Goal: Information Seeking & Learning: Check status

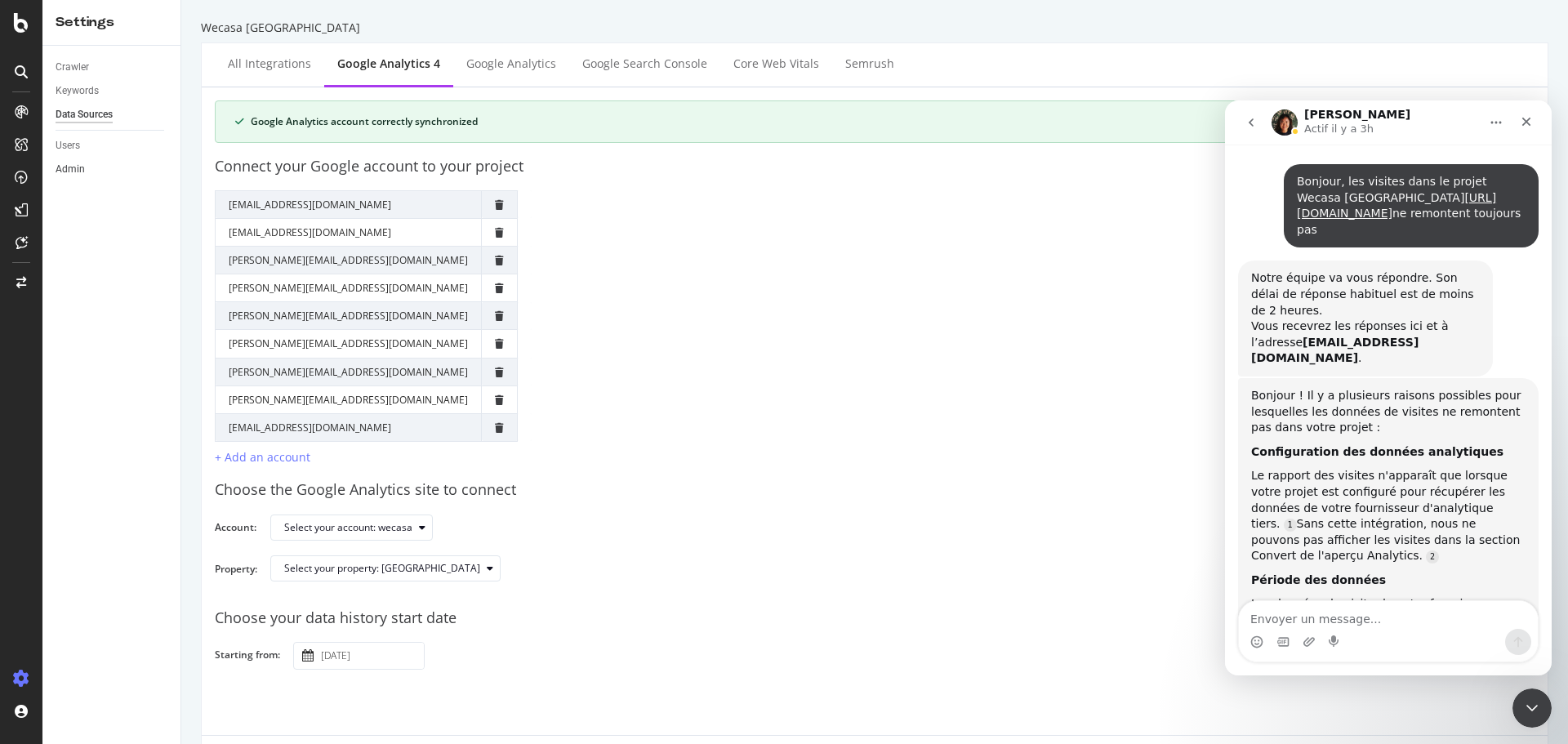
scroll to position [1233, 0]
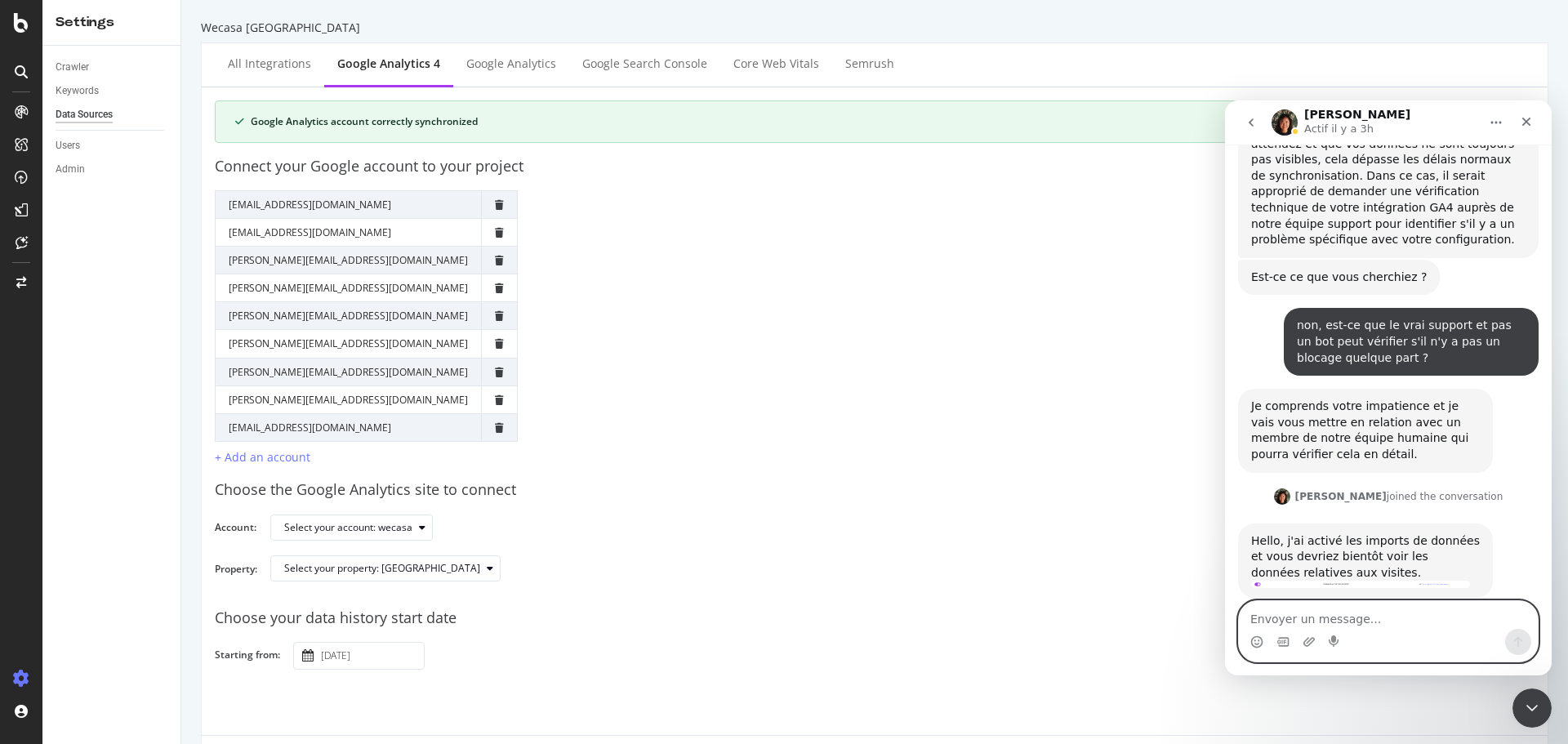
click at [1385, 628] on textarea "Envoyer un message..." at bounding box center [1389, 615] width 299 height 28
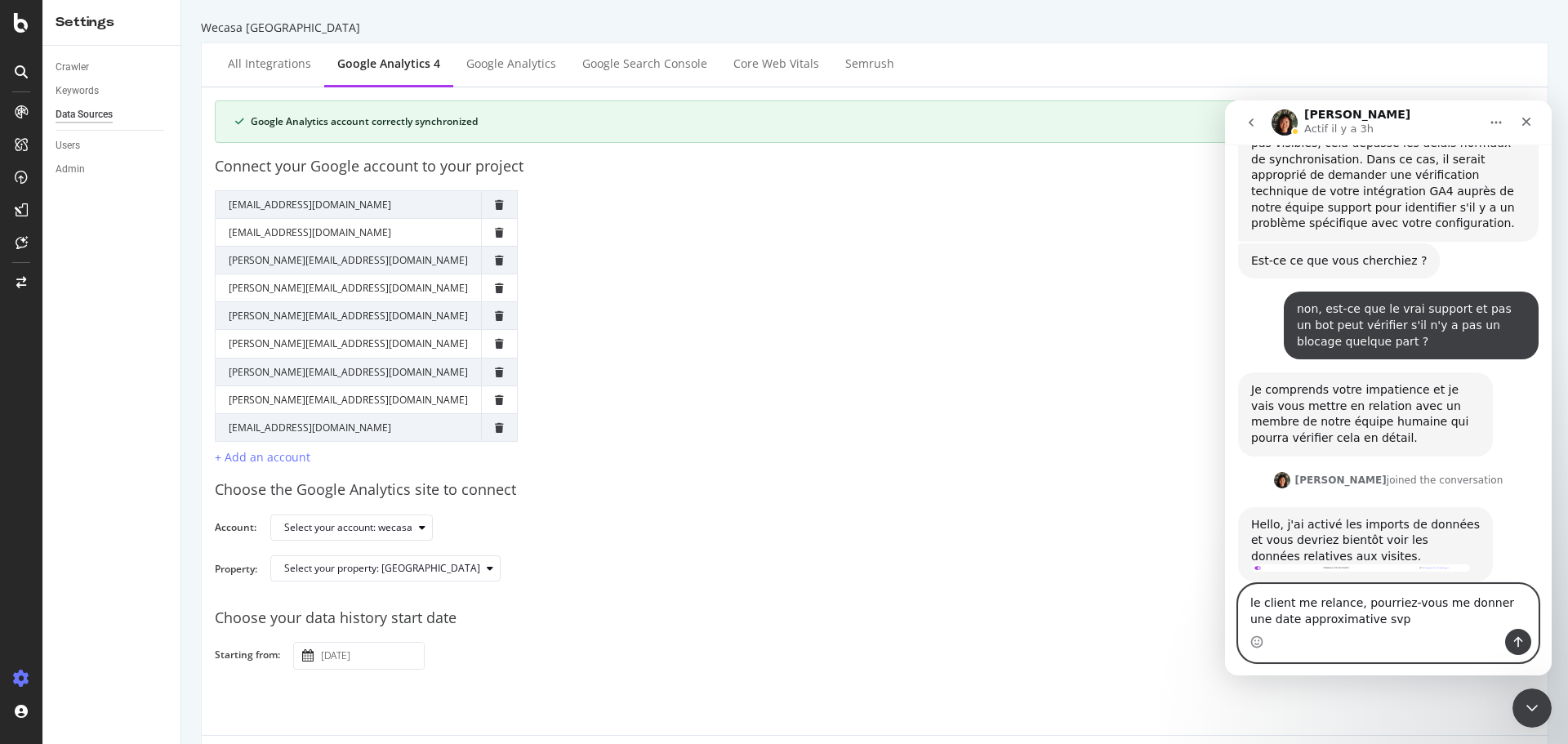
type textarea "le client me relance, pourriez-vous me donner une date approximative svp ?"
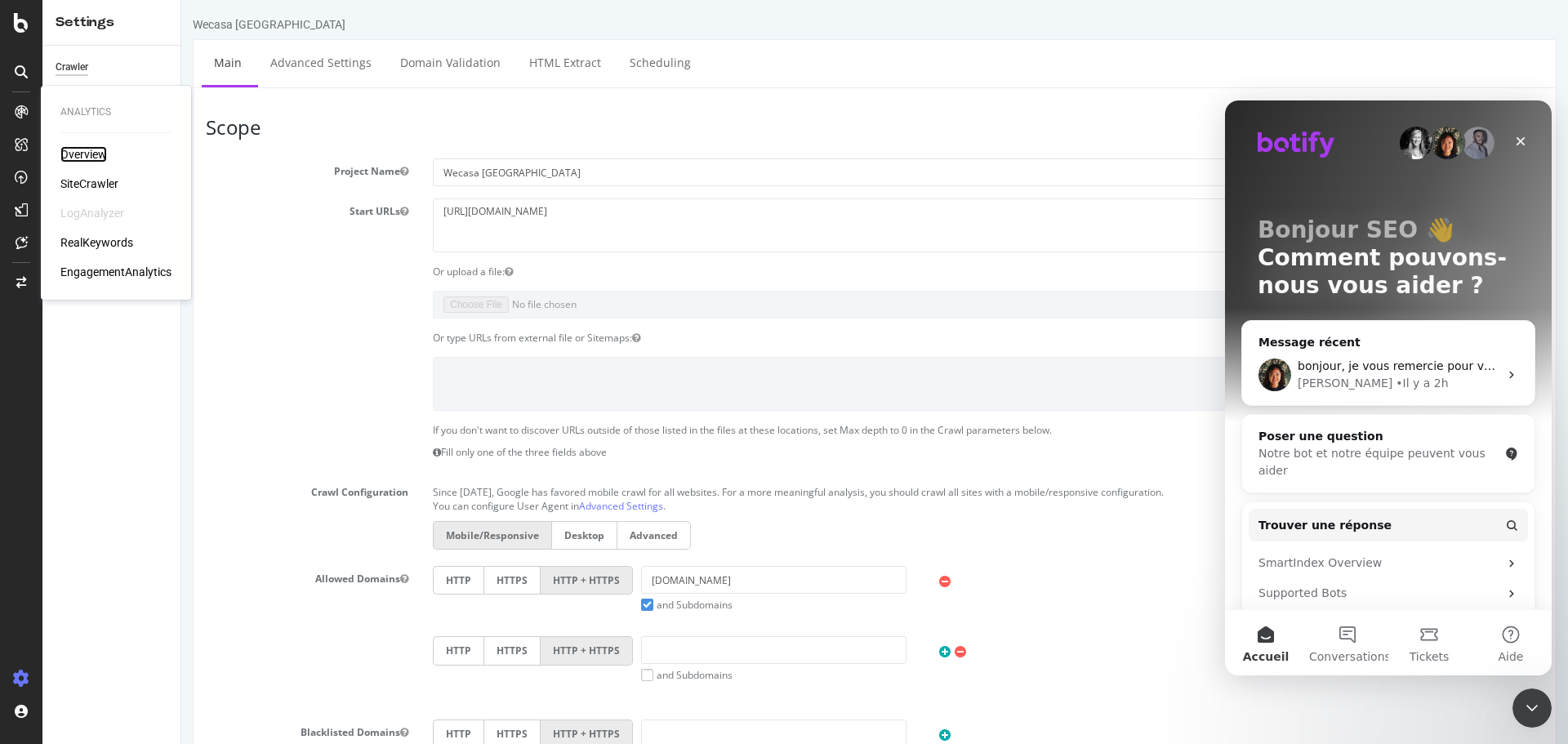
click at [86, 152] on div "Overview" at bounding box center [83, 155] width 47 height 16
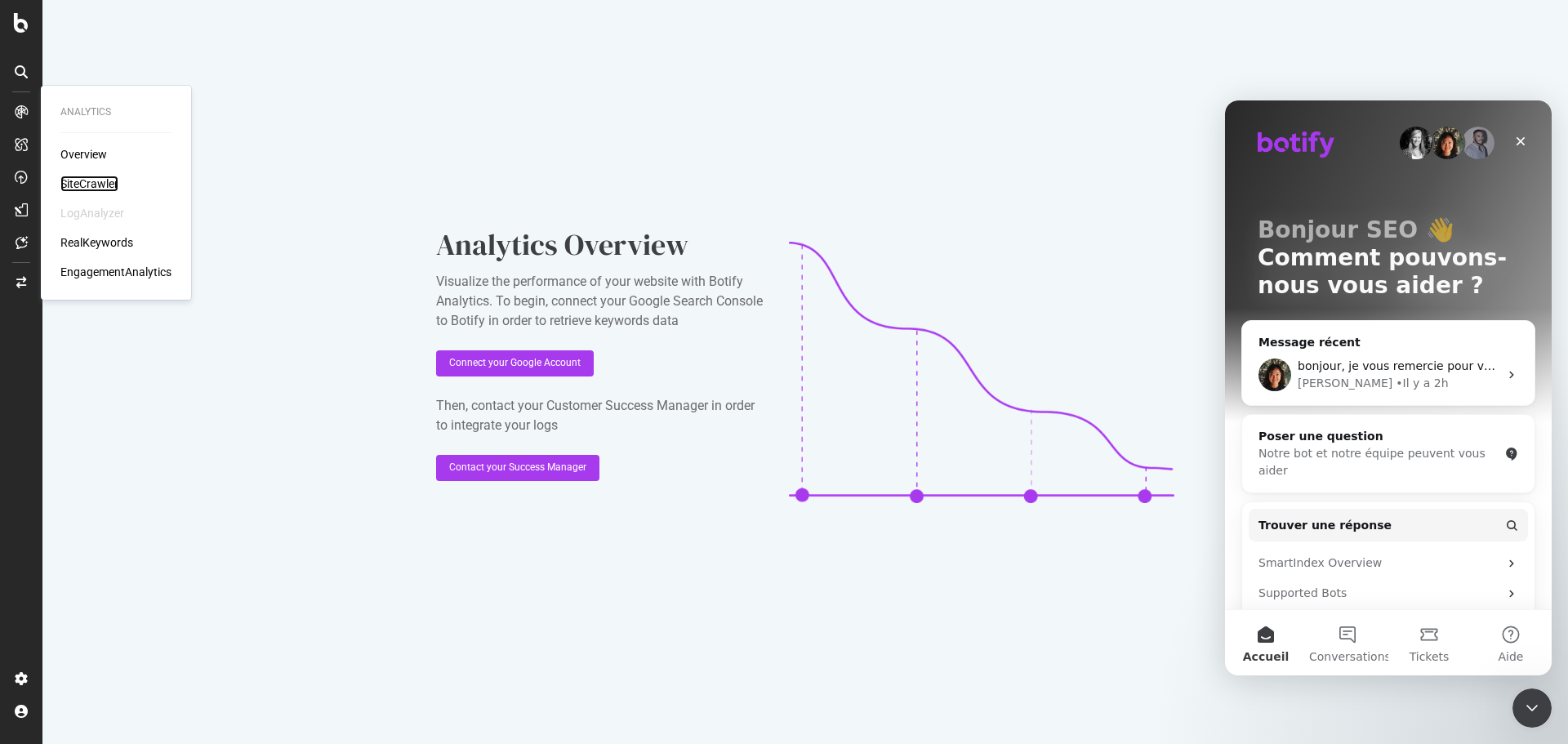
click at [81, 179] on div "SiteCrawler" at bounding box center [89, 183] width 58 height 16
